Goal: Register for event/course

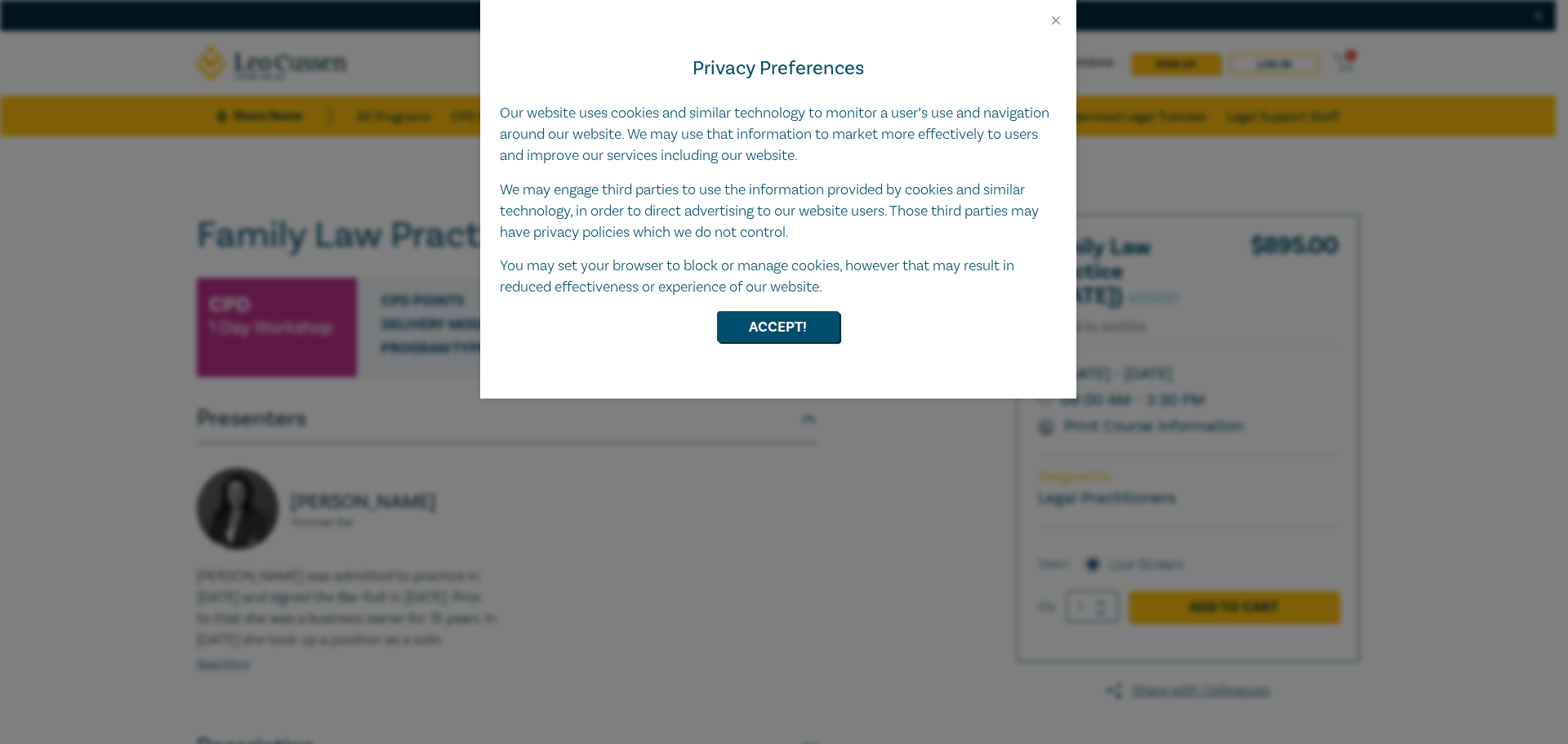
drag, startPoint x: 1057, startPoint y: 28, endPoint x: 999, endPoint y: 63, distance: 67.7
click at [1056, 28] on div "Privacy Preferences Our website uses cookies and similar technology to monitor …" at bounding box center [779, 213] width 596 height 371
click at [1055, 20] on button "Close" at bounding box center [1056, 20] width 15 height 15
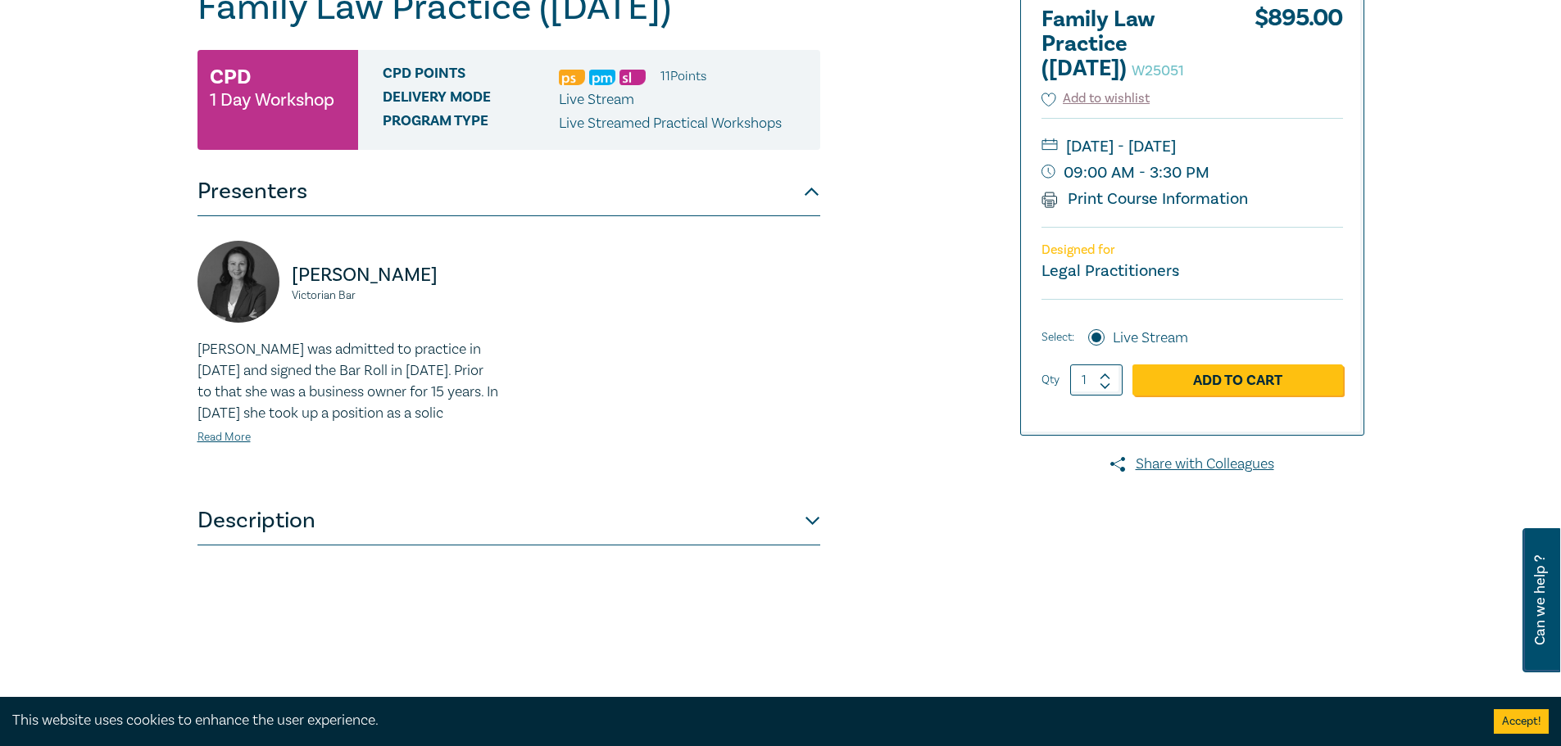
scroll to position [328, 0]
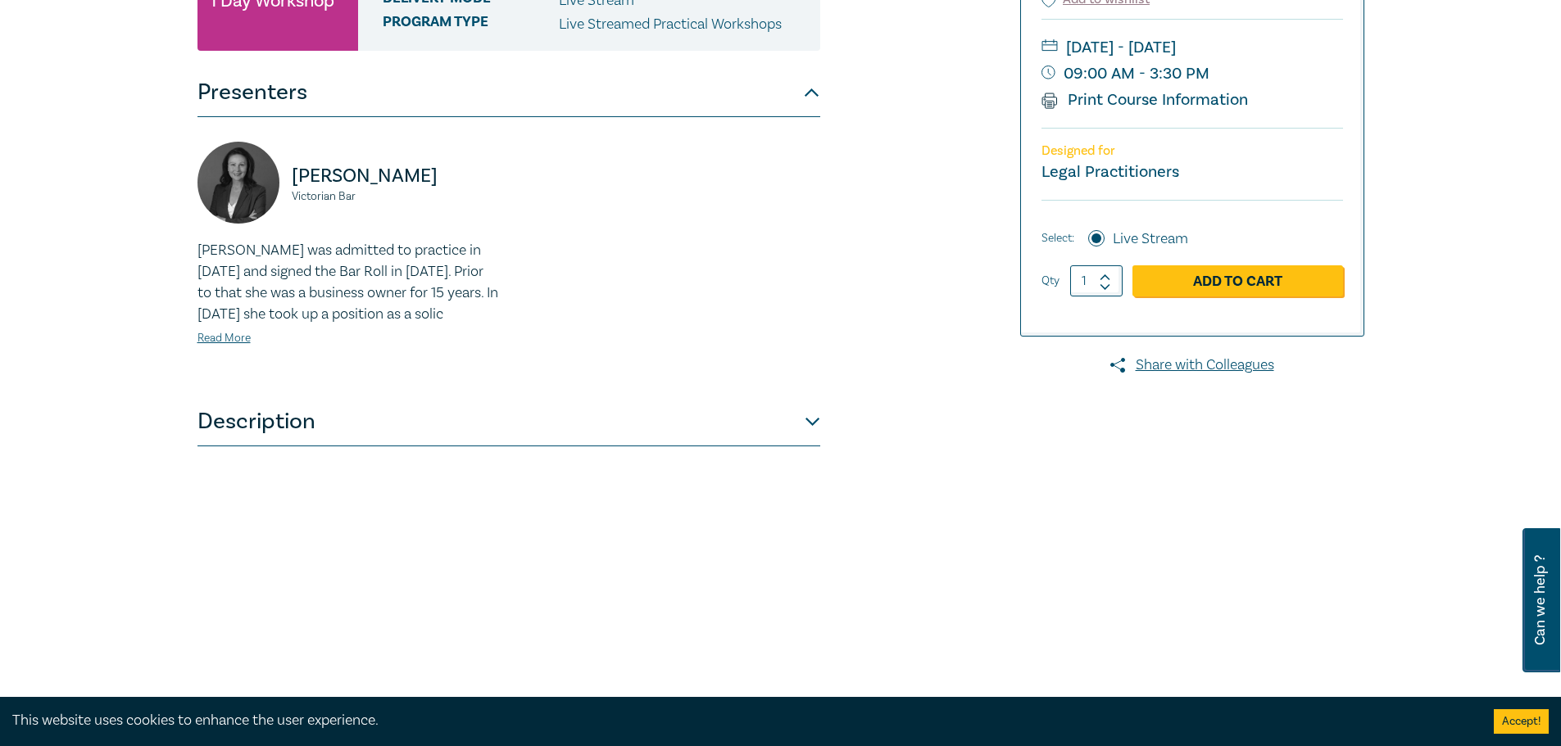
click at [552, 447] on button "Description" at bounding box center [508, 421] width 623 height 49
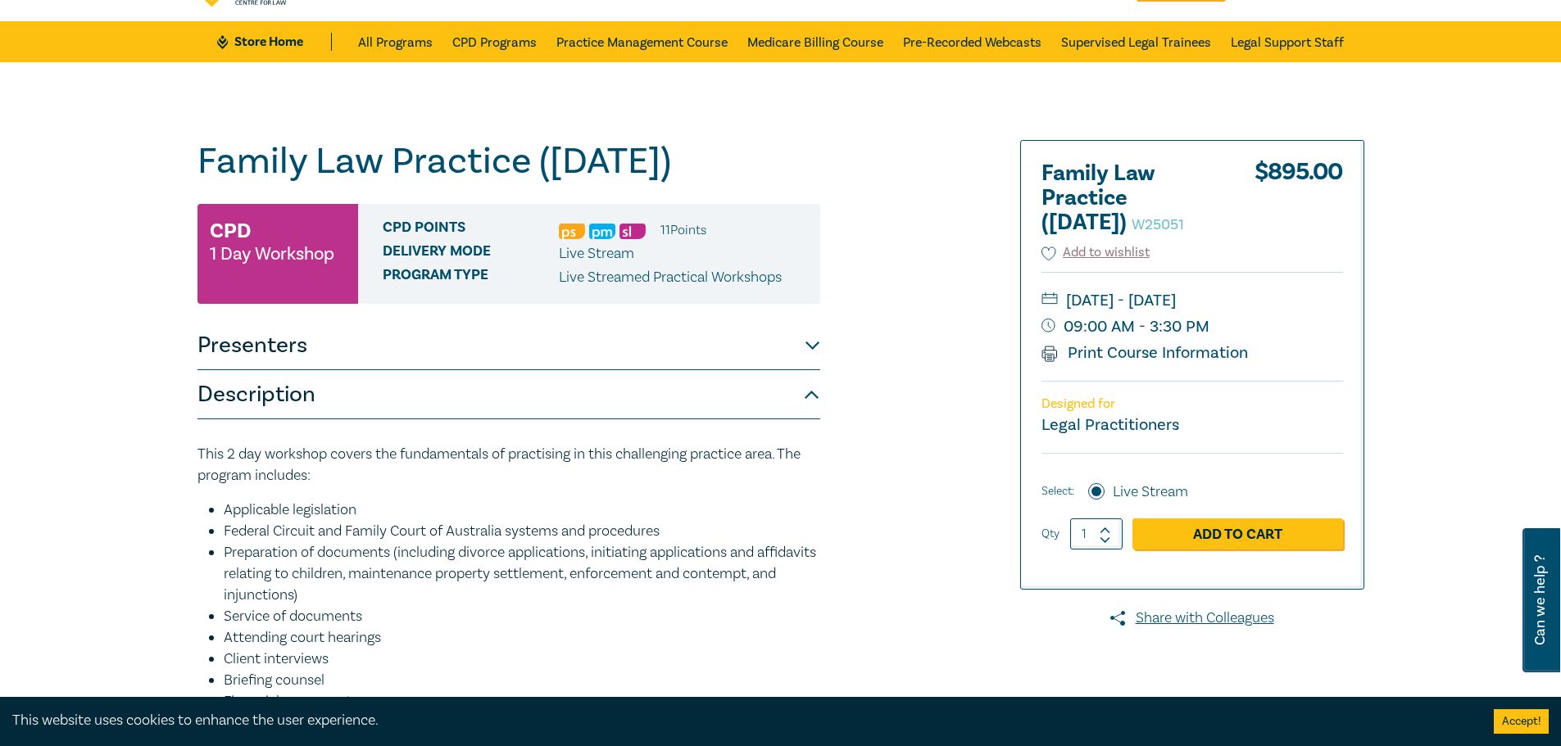
scroll to position [74, 0]
drag, startPoint x: 558, startPoint y: 296, endPoint x: 833, endPoint y: 337, distance: 278.3
click at [833, 337] on div "Family Law Practice ([DATE]) W25051 CPD 1 Day Workshop CPD Points 11 Point s De…" at bounding box center [583, 557] width 791 height 833
drag, startPoint x: 843, startPoint y: 341, endPoint x: 780, endPoint y: 340, distance: 63.1
click at [840, 341] on div "Family Law Practice ([DATE]) W25051 CPD 1 Day Workshop CPD Points 11 Point s De…" at bounding box center [583, 557] width 791 height 833
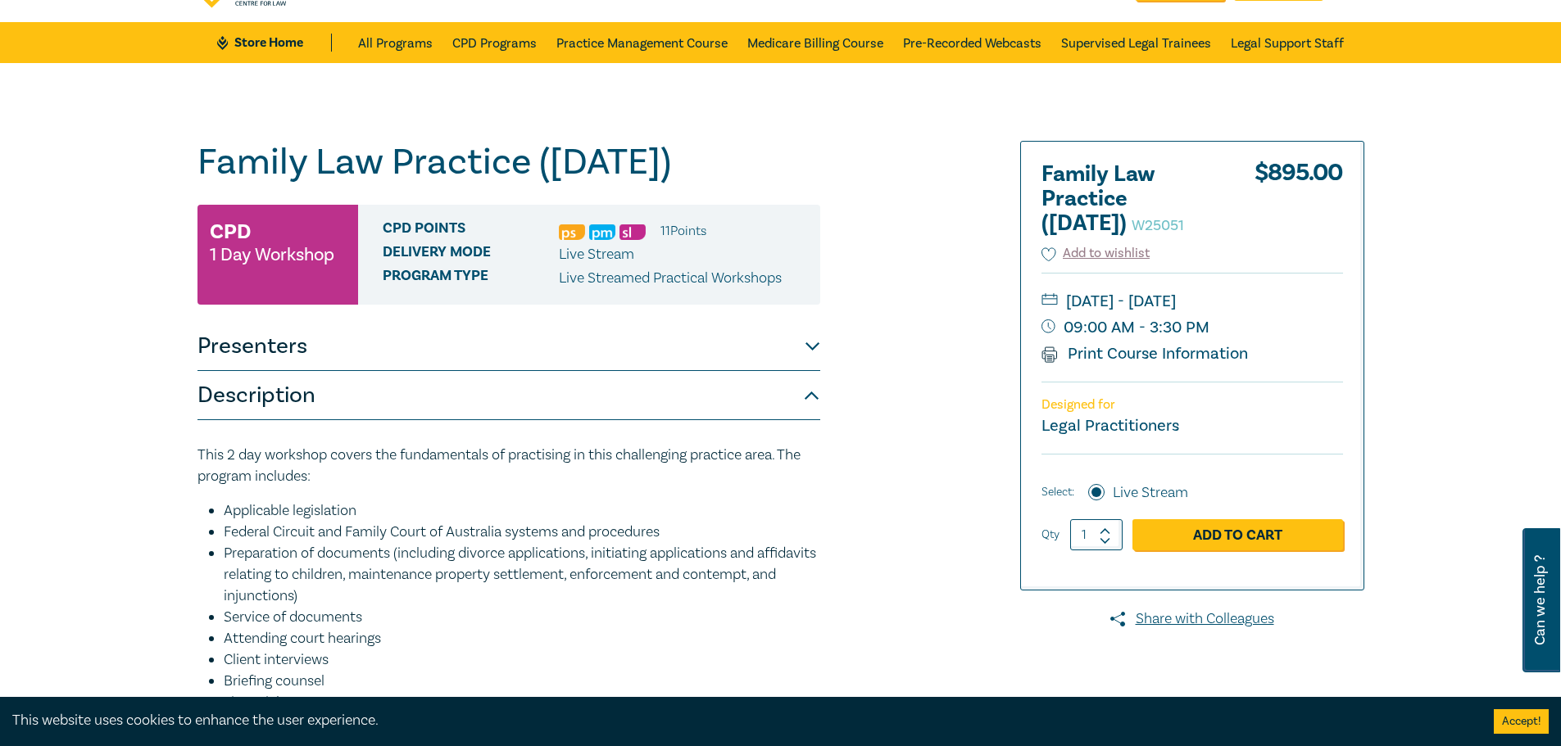
click at [443, 265] on span "Delivery Mode" at bounding box center [471, 254] width 176 height 21
drag, startPoint x: 513, startPoint y: 297, endPoint x: 892, endPoint y: 341, distance: 381.9
click at [825, 332] on div "Family Law Practice ([DATE]) W25051 CPD 1 Day Workshop CPD Points 11 Point s De…" at bounding box center [583, 557] width 791 height 833
click at [801, 305] on div "CPD Points 11 Point s Delivery Mode Live Stream Program type Live Streamed Prac…" at bounding box center [589, 255] width 462 height 100
drag, startPoint x: 783, startPoint y: 322, endPoint x: 773, endPoint y: 319, distance: 10.4
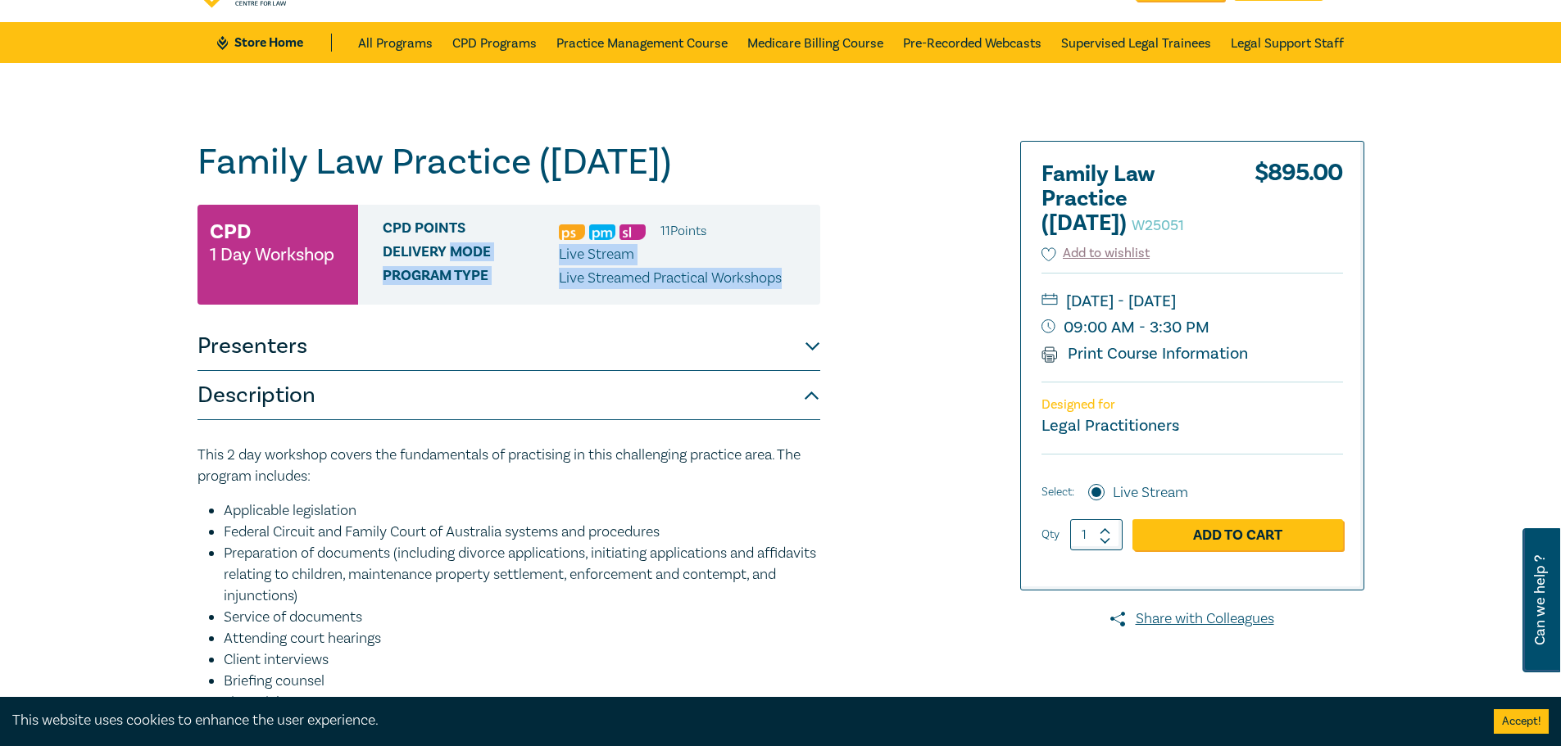
click at [781, 289] on p "Live Streamed Practical Workshops" at bounding box center [670, 278] width 223 height 21
click at [636, 420] on button "Description" at bounding box center [508, 395] width 623 height 49
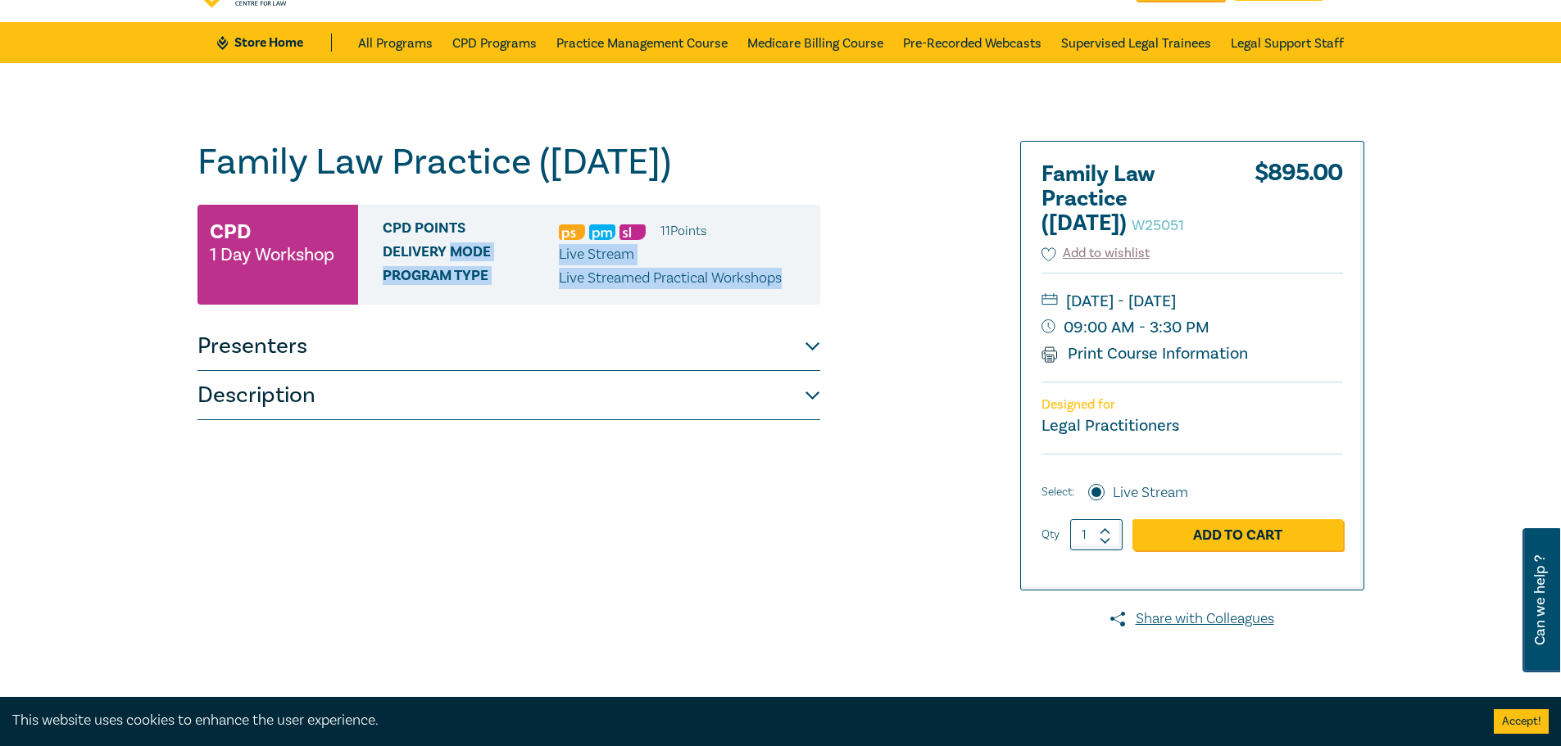
click at [617, 371] on button "Presenters" at bounding box center [508, 346] width 623 height 49
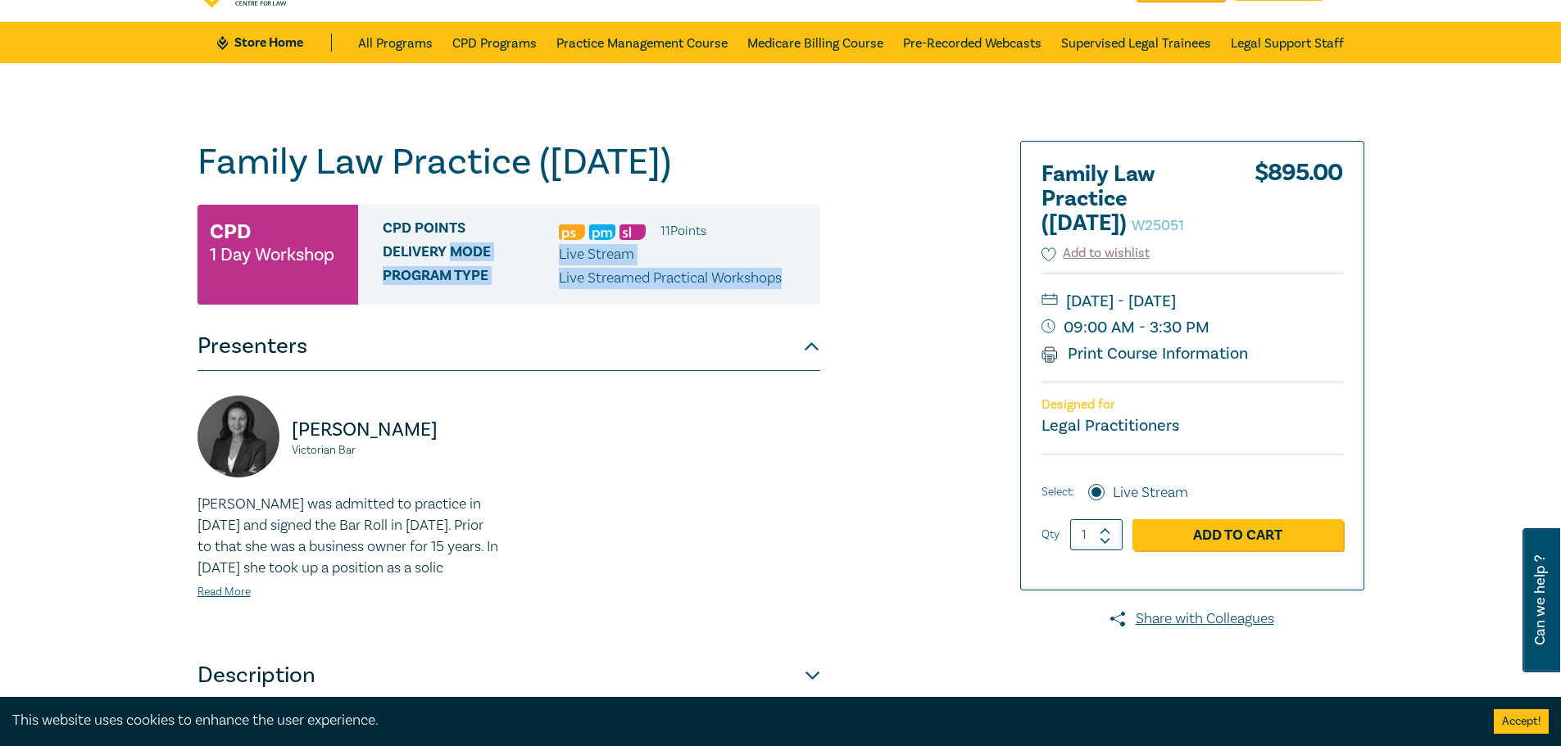
click at [611, 371] on button "Presenters" at bounding box center [508, 346] width 623 height 49
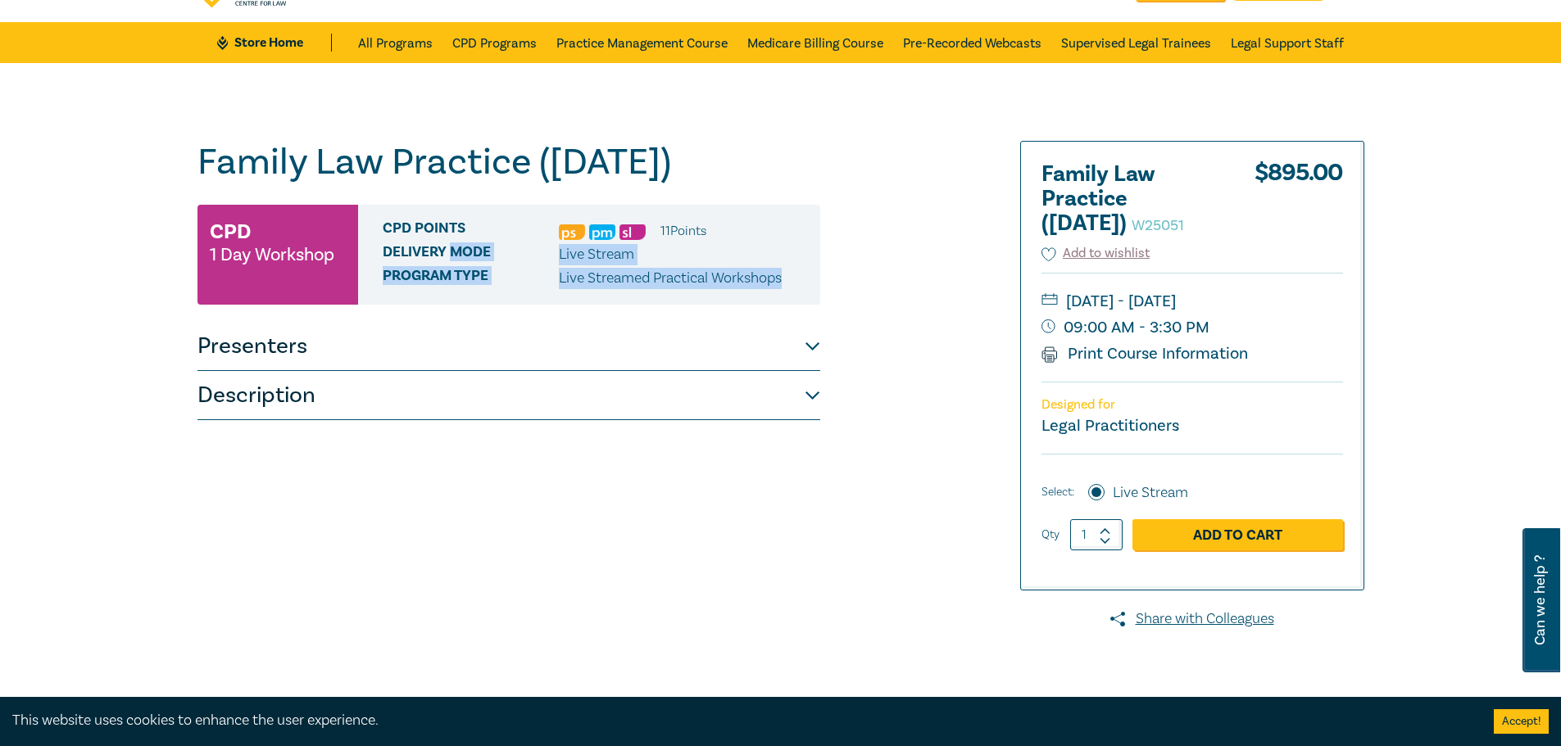
click at [465, 265] on span "Delivery Mode" at bounding box center [471, 254] width 176 height 21
